Goal: Check status: Check status

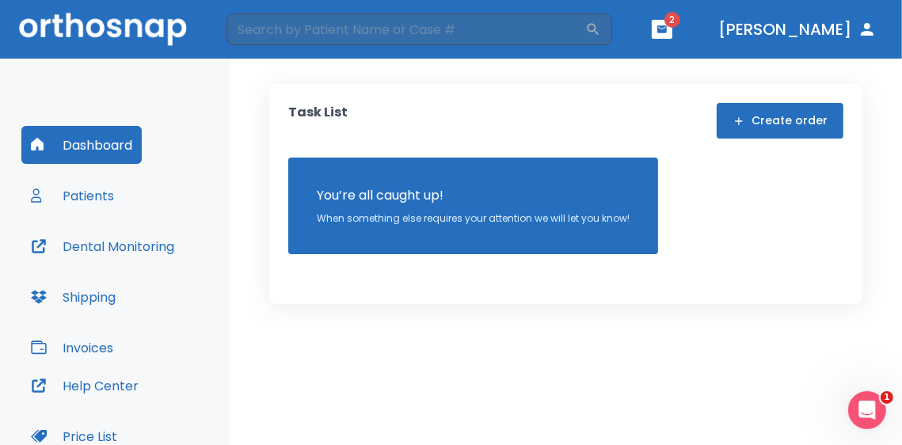
click at [681, 21] on span "2" at bounding box center [673, 20] width 16 height 16
click at [673, 29] on button "button" at bounding box center [662, 29] width 21 height 19
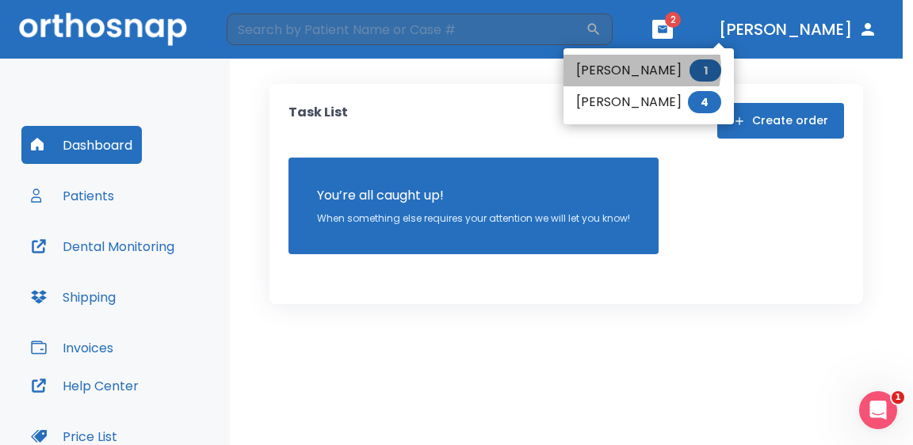
click at [639, 68] on li "[PERSON_NAME] 1" at bounding box center [648, 71] width 170 height 32
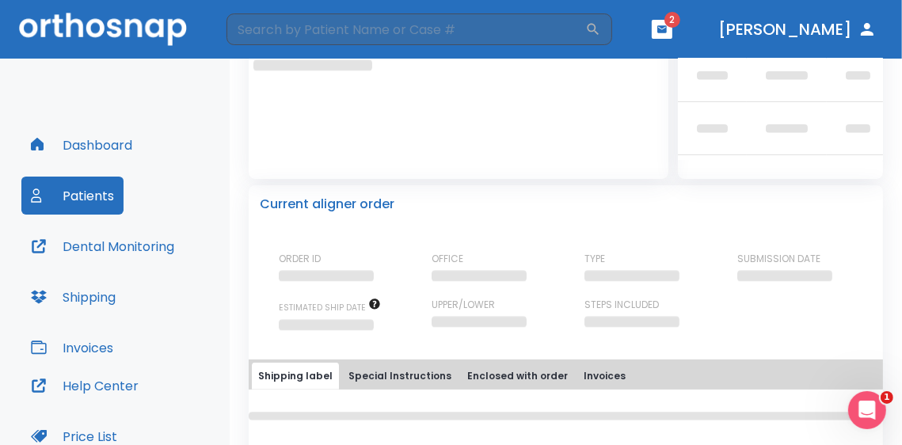
scroll to position [79, 0]
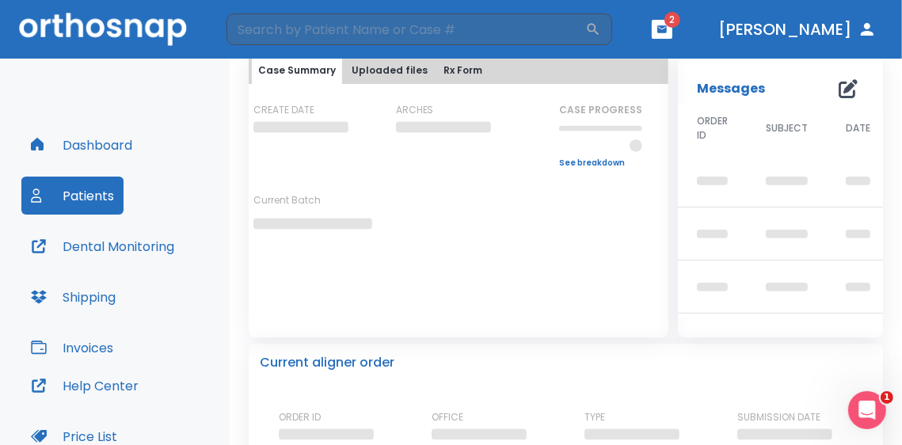
click at [131, 244] on button "Dental Monitoring" at bounding box center [102, 246] width 162 height 38
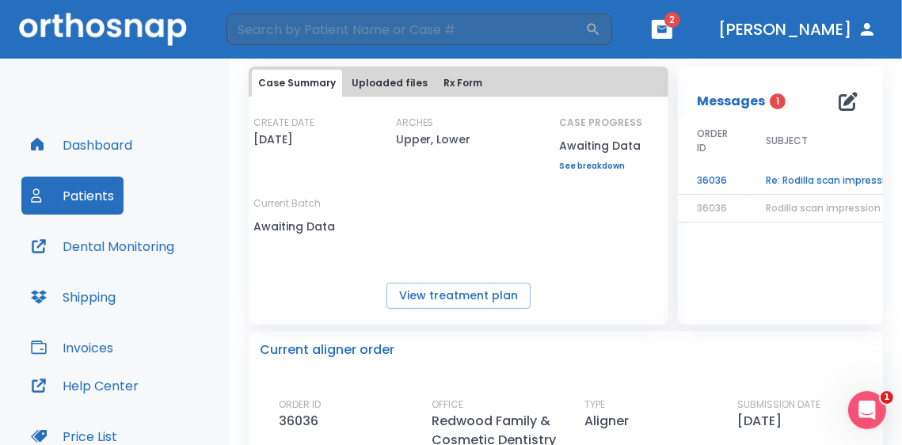
scroll to position [92, 0]
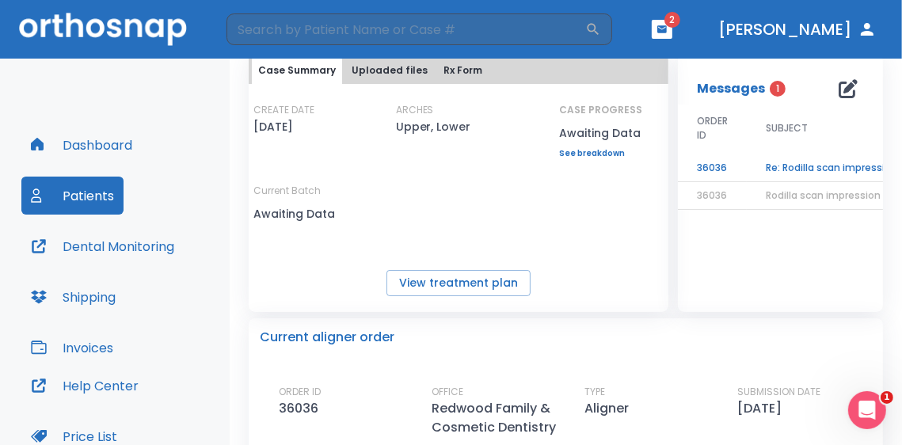
click at [810, 160] on td "Re: Rodilla scan impression" at bounding box center [832, 168] width 170 height 28
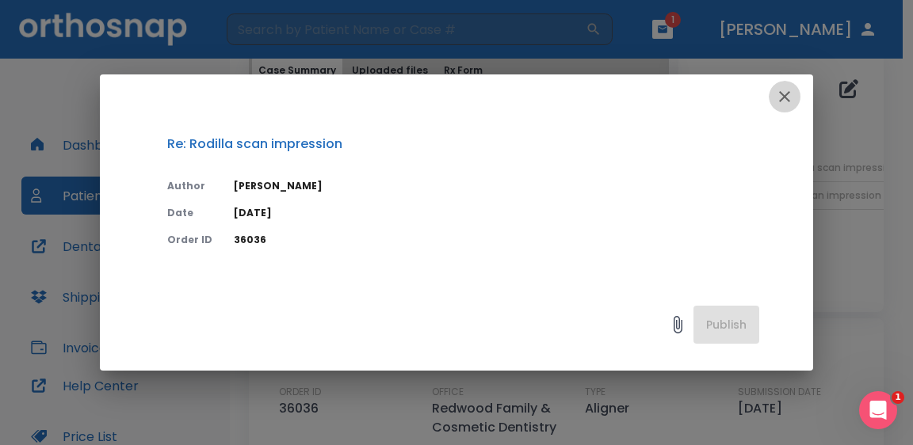
click at [780, 101] on icon "button" at bounding box center [784, 96] width 11 height 11
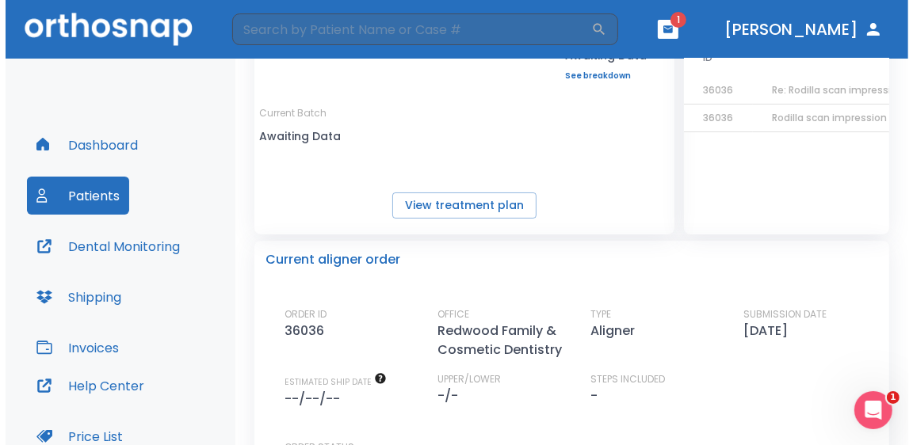
scroll to position [90, 0]
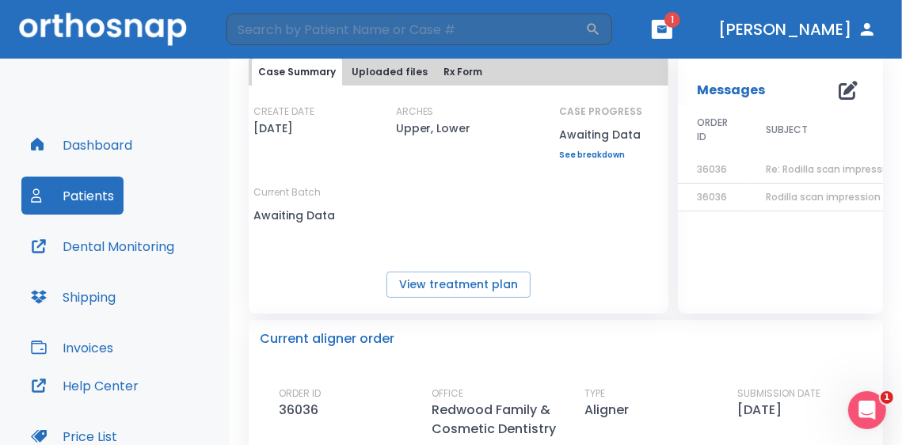
click at [802, 170] on span "Re: Rodilla scan impression" at bounding box center [832, 168] width 132 height 13
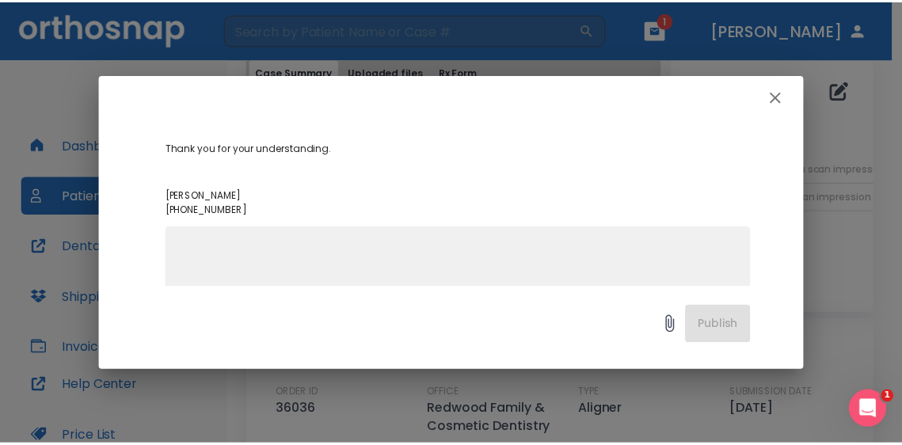
scroll to position [158, 0]
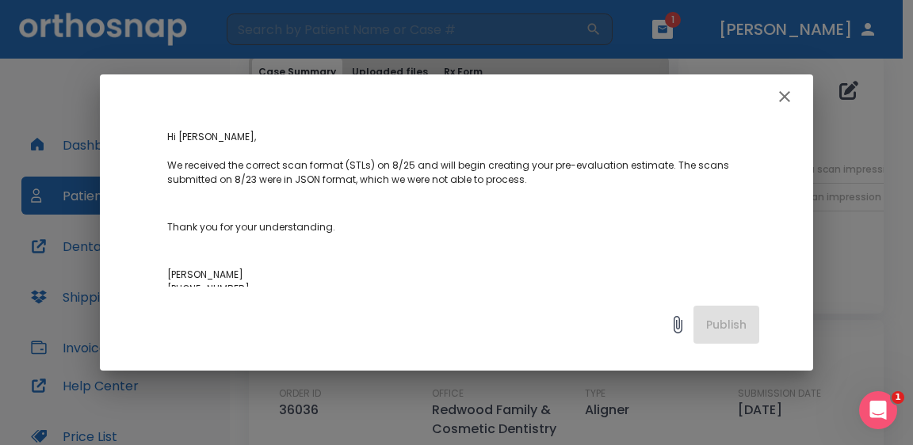
click at [780, 95] on icon "button" at bounding box center [784, 96] width 19 height 19
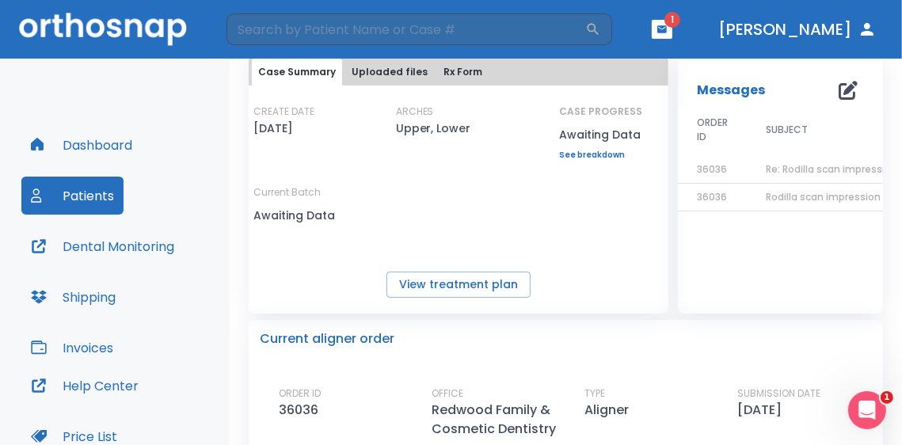
click at [668, 24] on icon "button" at bounding box center [662, 29] width 11 height 11
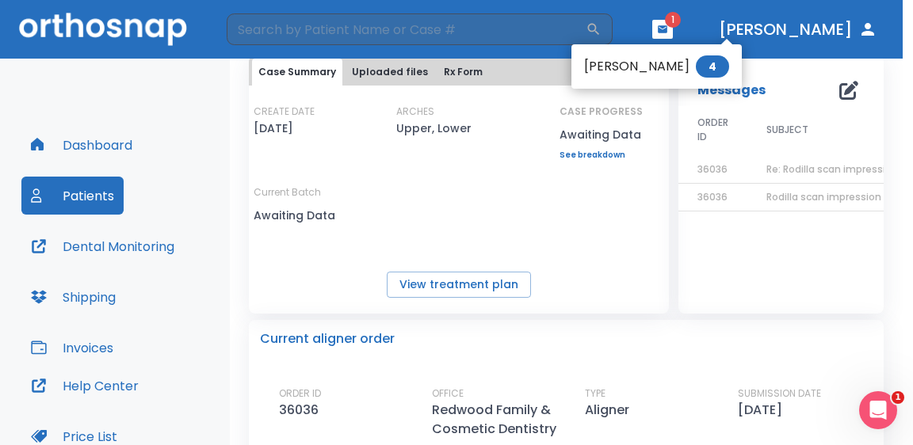
click at [696, 75] on span "4" at bounding box center [712, 66] width 33 height 22
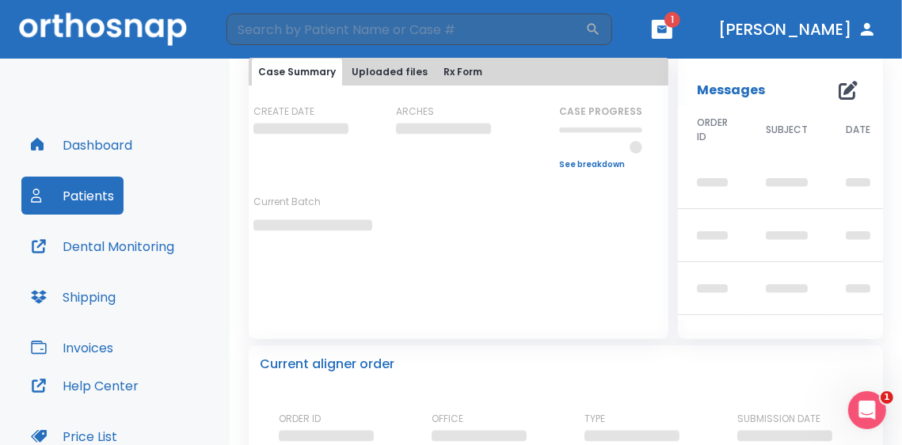
scroll to position [90, 0]
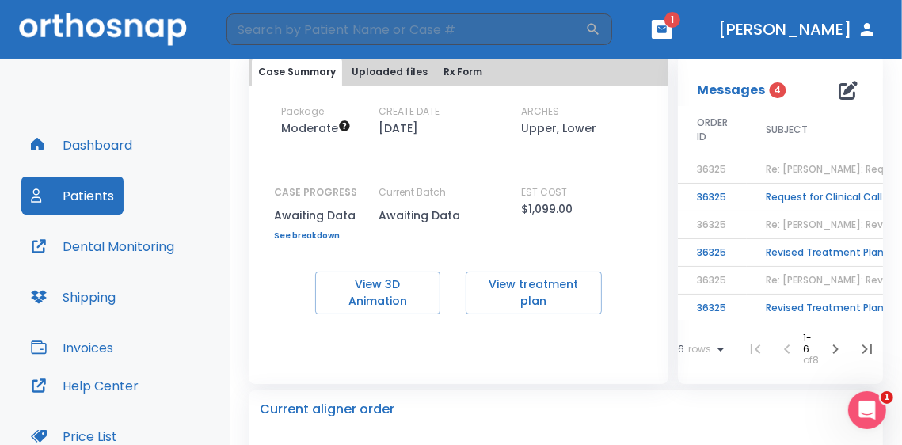
click at [806, 200] on td "Request for Clinical Call" at bounding box center [846, 198] width 198 height 28
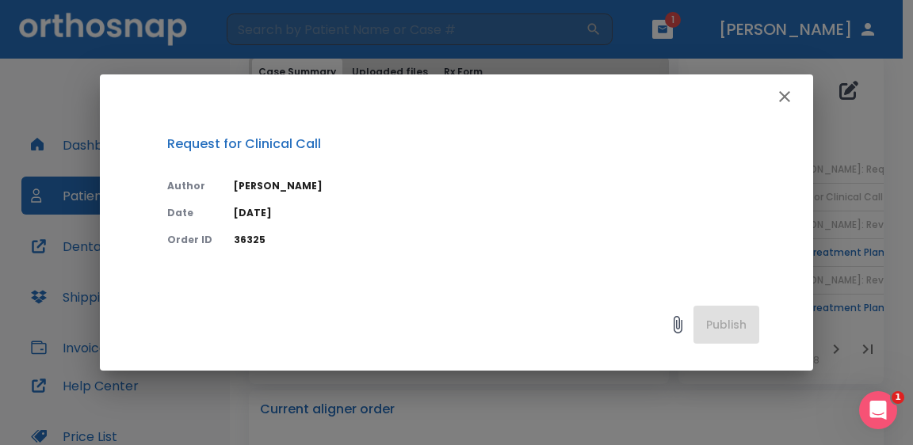
click at [784, 97] on icon "button" at bounding box center [784, 96] width 11 height 11
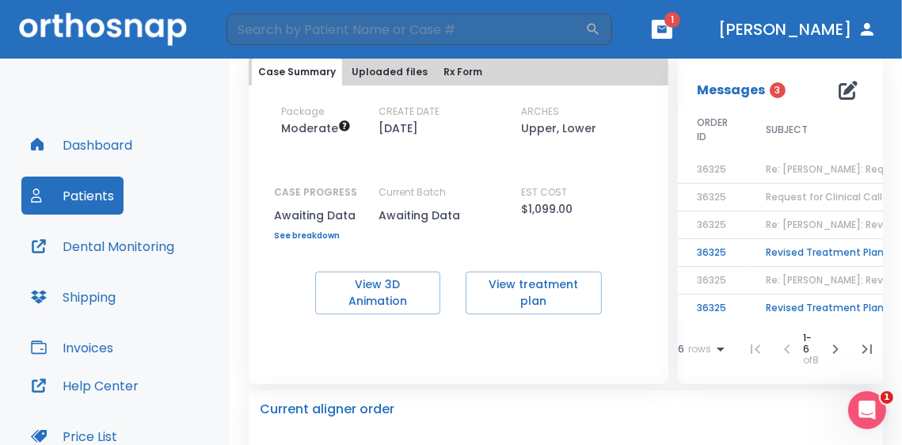
click at [814, 256] on td "Revised Treatment Plan: Ready for Approval" at bounding box center [846, 253] width 198 height 28
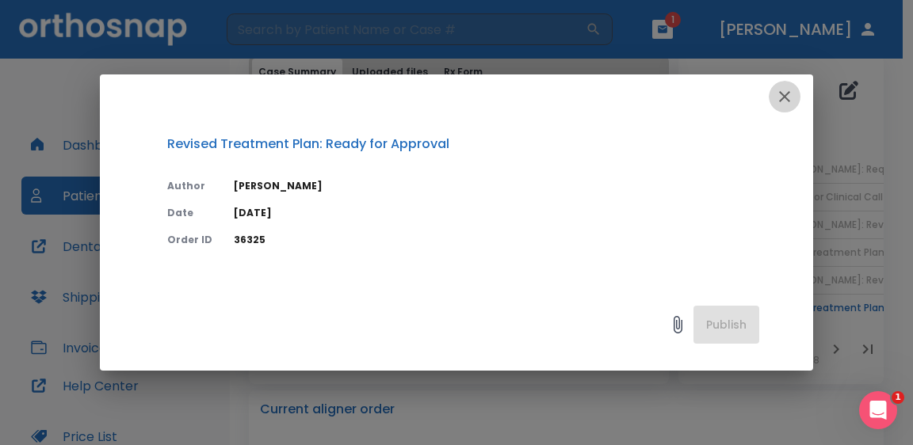
click at [780, 94] on icon "button" at bounding box center [784, 96] width 19 height 19
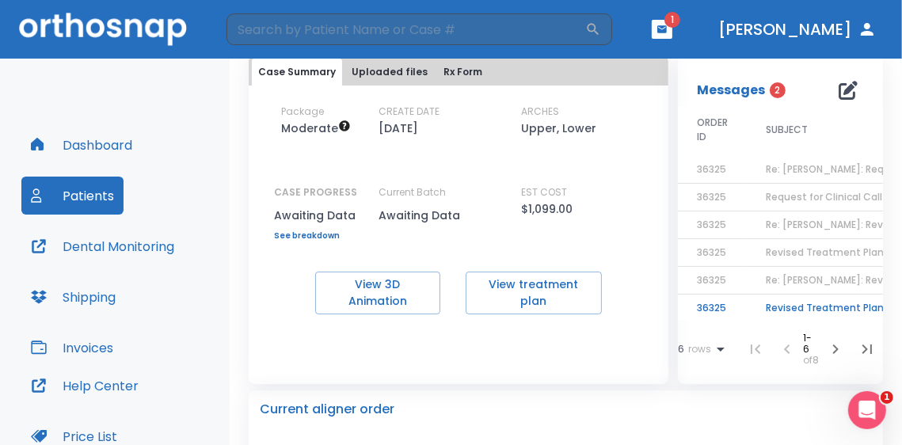
scroll to position [13, 0]
click at [799, 294] on td "Revised Treatment Plan: Ready for Approval" at bounding box center [846, 306] width 198 height 28
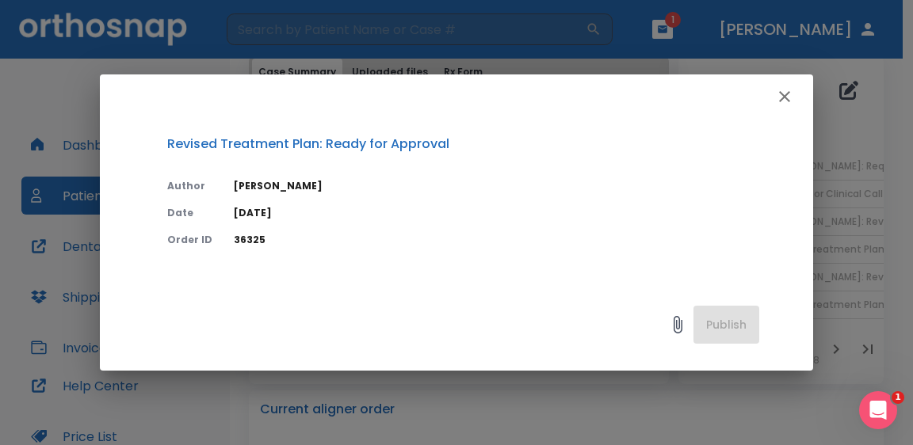
click at [790, 97] on icon "button" at bounding box center [784, 96] width 19 height 19
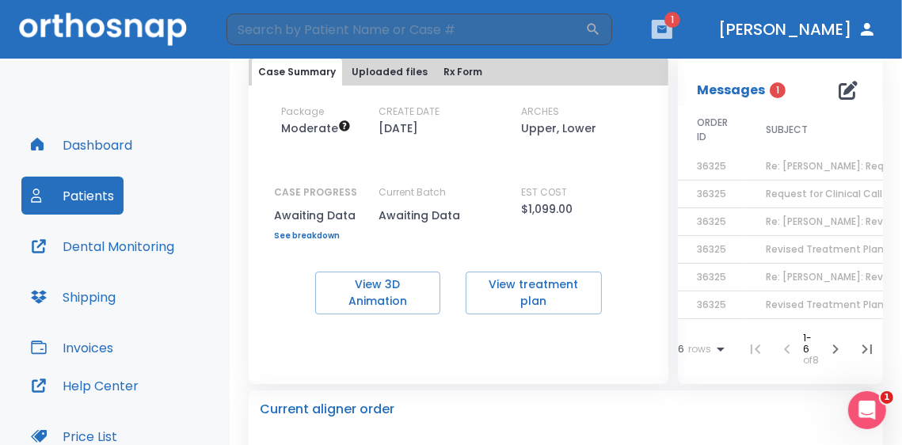
click at [673, 32] on button "button" at bounding box center [662, 29] width 21 height 19
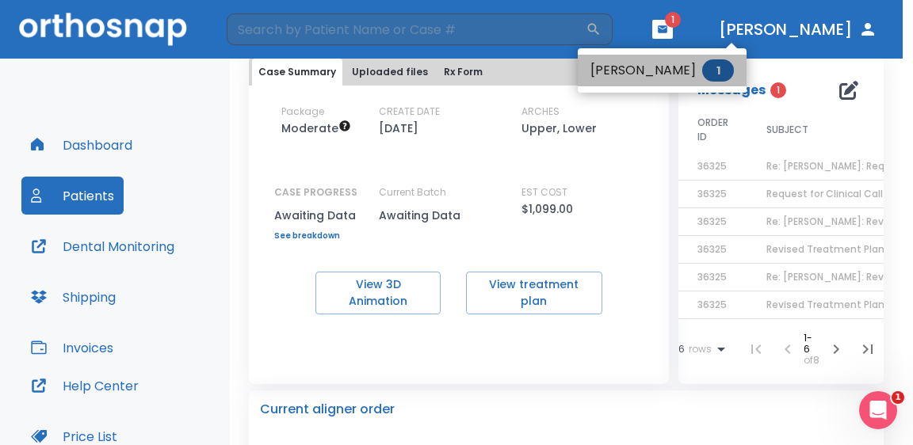
click at [665, 72] on li "[PERSON_NAME] 1" at bounding box center [662, 71] width 169 height 32
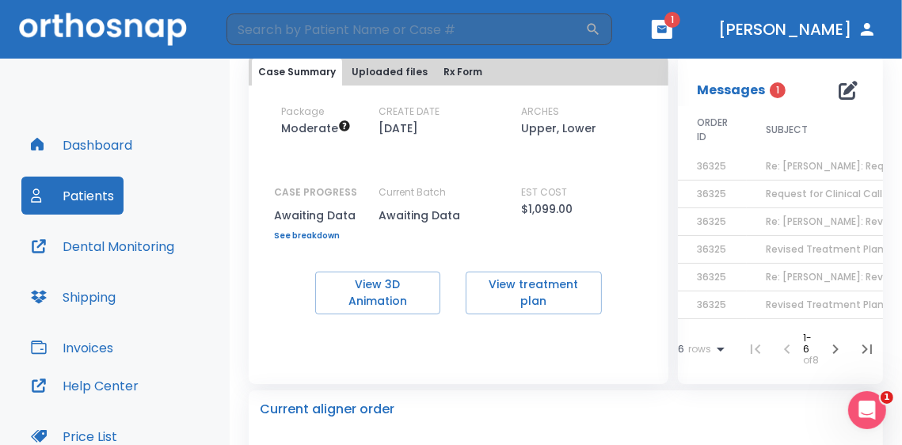
click at [63, 196] on button "Patients" at bounding box center [72, 196] width 102 height 38
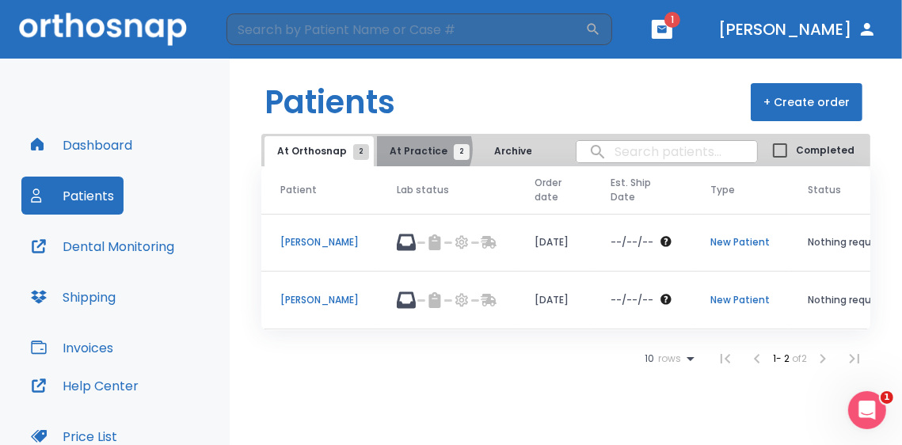
click at [416, 149] on span "At Practice 2" at bounding box center [426, 151] width 72 height 14
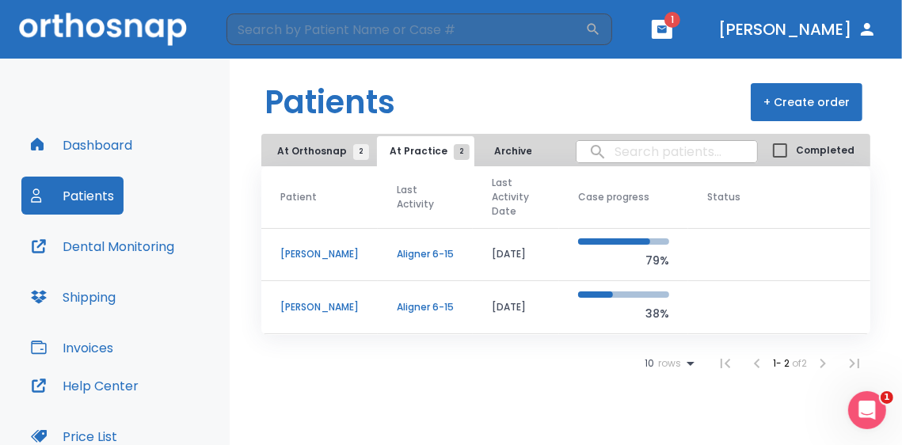
click at [325, 155] on span "At Orthosnap 2" at bounding box center [319, 151] width 84 height 14
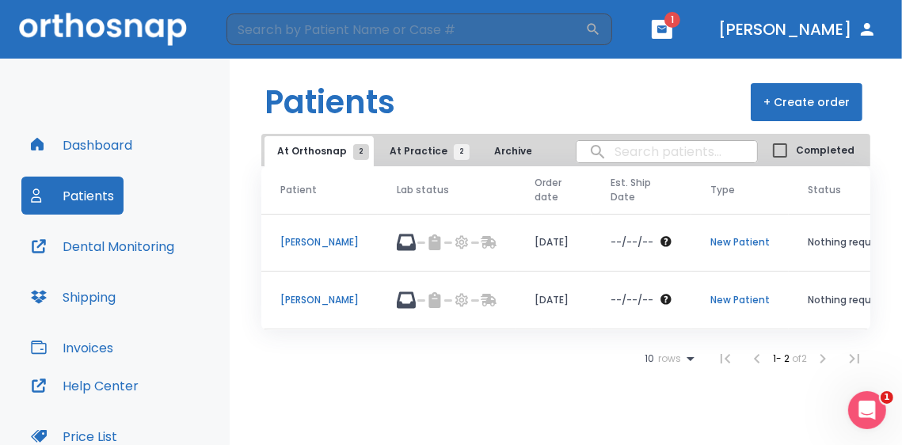
click at [424, 154] on span "At Practice 2" at bounding box center [426, 151] width 72 height 14
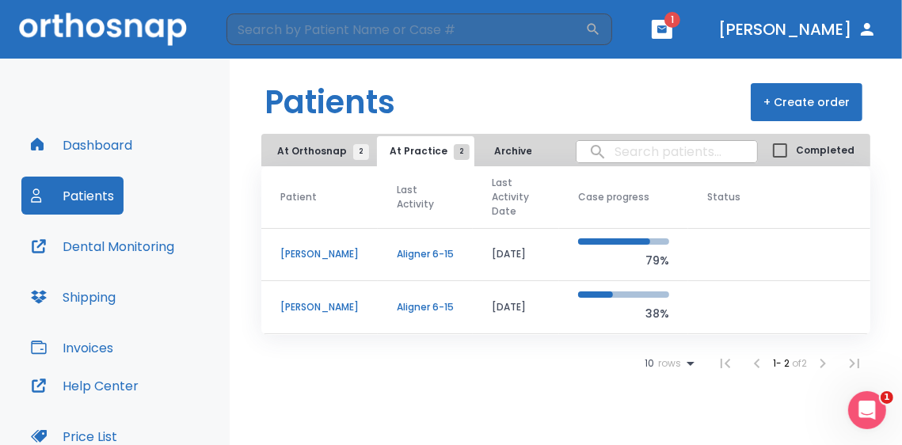
click at [317, 304] on p "[PERSON_NAME]" at bounding box center [319, 307] width 78 height 14
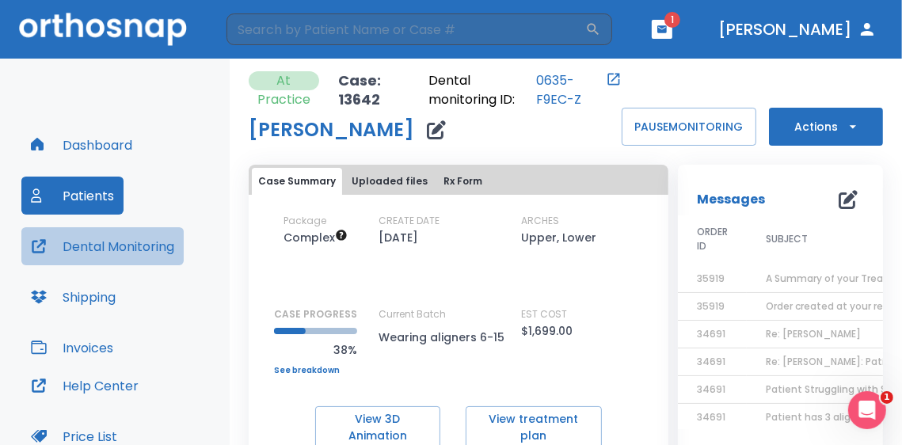
click at [137, 249] on button "Dental Monitoring" at bounding box center [102, 246] width 162 height 38
